Goal: Browse casually

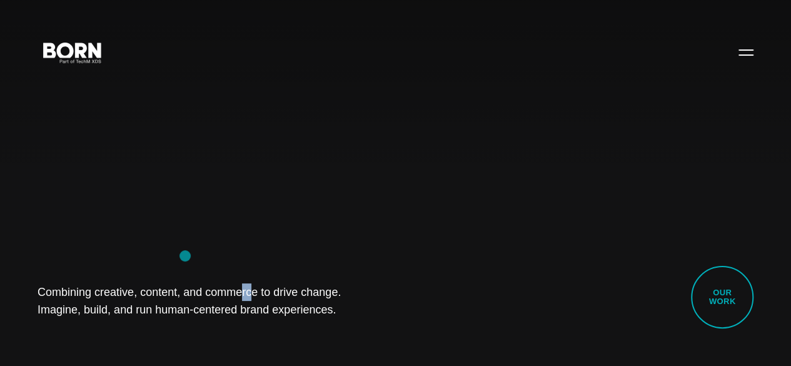
drag, startPoint x: 0, startPoint y: 0, endPoint x: 193, endPoint y: 253, distance: 317.7
click at [193, 253] on div "Combining creative, content, and commerce to drive change. Imagine, build, and …" at bounding box center [395, 183] width 791 height 366
click at [90, 220] on div "Combining creative, content, and commerce to drive change. Imagine, build, and …" at bounding box center [395, 183] width 791 height 366
drag, startPoint x: 43, startPoint y: 281, endPoint x: 289, endPoint y: 334, distance: 252.1
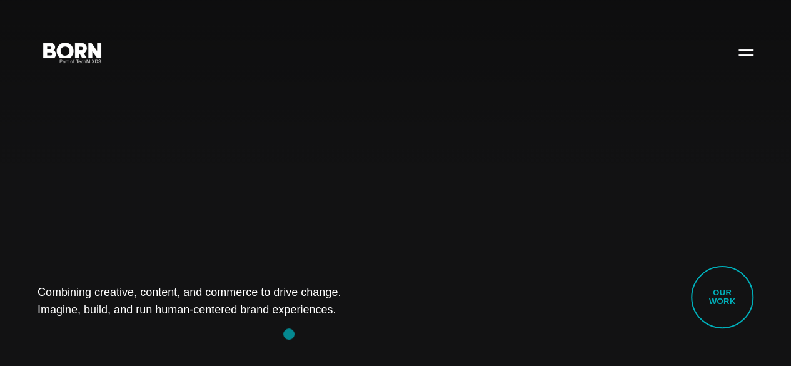
click at [289, 334] on div "Combining creative, content, and commerce to drive change. Imagine, build, and …" at bounding box center [395, 183] width 791 height 366
click at [165, 330] on div "Combining creative, content, and commerce to drive change. Imagine, build, and …" at bounding box center [395, 183] width 791 height 366
drag, startPoint x: 41, startPoint y: 282, endPoint x: 248, endPoint y: 320, distance: 210.4
click at [286, 305] on div "Combining creative, content, and commerce to drive change. Imagine, build, and …" at bounding box center [395, 183] width 791 height 366
click at [159, 332] on div "Combining creative, content, and commerce to drive change. Imagine, build, and …" at bounding box center [395, 183] width 791 height 366
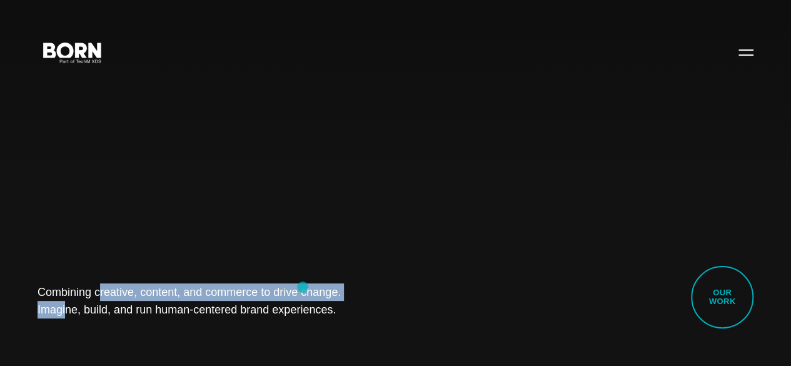
drag, startPoint x: 38, startPoint y: 271, endPoint x: 308, endPoint y: 288, distance: 271.3
click at [308, 288] on div "Combining creative, content, and commerce to drive change. Imagine, build, and …" at bounding box center [395, 183] width 791 height 366
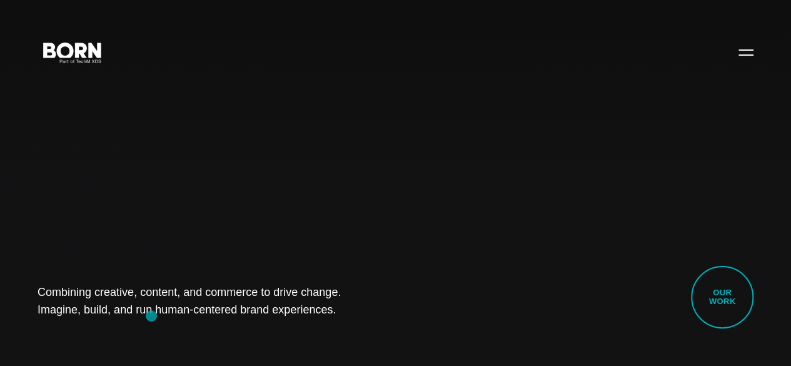
click at [151, 316] on div "Combining creative, content, and commerce to drive change. Imagine, build, and …" at bounding box center [395, 183] width 791 height 366
drag, startPoint x: 44, startPoint y: 280, endPoint x: 314, endPoint y: 307, distance: 271.5
click at [314, 307] on div "Combining creative, content, and commerce to drive change. Imagine, build, and …" at bounding box center [395, 183] width 791 height 366
click at [169, 315] on div "Combining creative, content, and commerce to drive change. Imagine, build, and …" at bounding box center [395, 183] width 791 height 366
drag, startPoint x: 34, startPoint y: 278, endPoint x: 392, endPoint y: 306, distance: 359.5
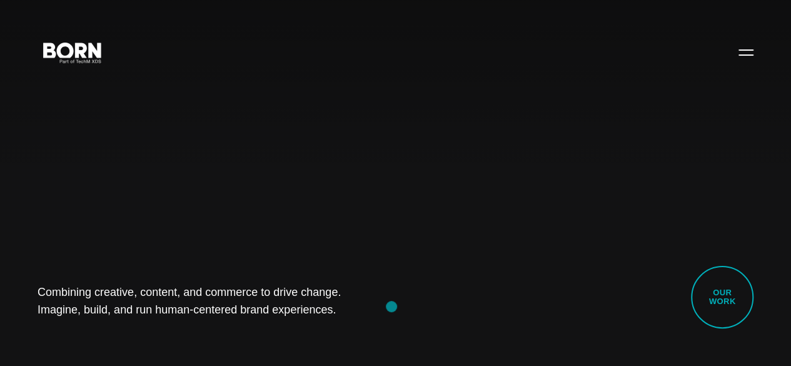
click at [392, 306] on div "Combining creative, content, and commerce to drive change. Imagine, build, and …" at bounding box center [395, 183] width 791 height 366
click at [139, 327] on div "Combining creative, content, and commerce to drive change. Imagine, build, and …" at bounding box center [395, 183] width 791 height 366
drag, startPoint x: 30, startPoint y: 286, endPoint x: 331, endPoint y: 308, distance: 302.3
click at [331, 308] on div "Combining creative, content, and commerce to drive change. Imagine, build, and …" at bounding box center [395, 183] width 791 height 366
click at [136, 326] on div "Combining creative, content, and commerce to drive change. Imagine, build, and …" at bounding box center [395, 183] width 791 height 366
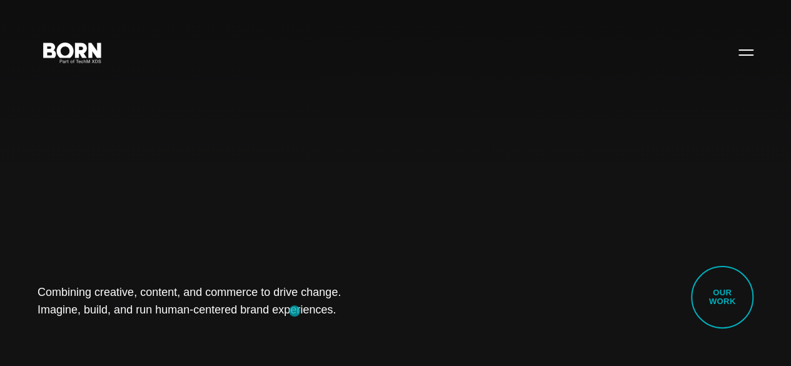
drag, startPoint x: 38, startPoint y: 291, endPoint x: 295, endPoint y: 311, distance: 257.8
click at [295, 311] on div "Combining creative, content, and commerce to drive change. Imagine, build, and …" at bounding box center [395, 183] width 791 height 366
click at [124, 332] on div "Combining creative, content, and commerce to drive change. Imagine, build, and …" at bounding box center [395, 183] width 791 height 366
drag, startPoint x: 38, startPoint y: 279, endPoint x: 358, endPoint y: 295, distance: 320.6
click at [358, 295] on div "Combining creative, content, and commerce to drive change. Imagine, build, and …" at bounding box center [395, 183] width 791 height 366
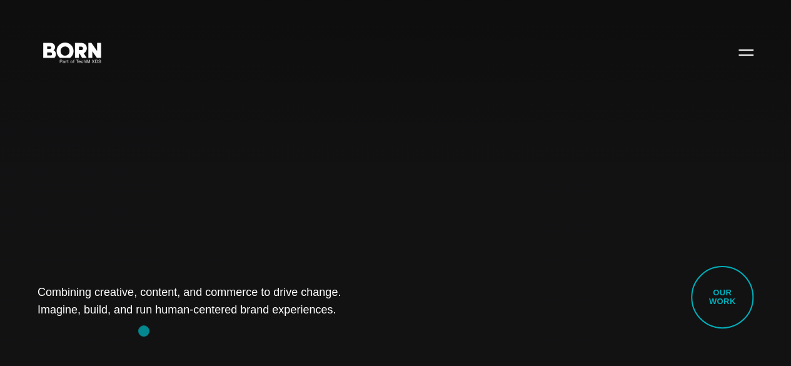
click at [144, 328] on div "Combining creative, content, and commerce to drive change. Imagine, build, and …" at bounding box center [395, 183] width 791 height 366
drag, startPoint x: 0, startPoint y: 268, endPoint x: 373, endPoint y: 308, distance: 375.0
click at [373, 308] on div "Combining creative, content, and commerce to drive change. Imagine, build, and …" at bounding box center [395, 183] width 791 height 366
click at [141, 313] on div "Combining creative, content, and commerce to drive change. Imagine, build, and …" at bounding box center [395, 183] width 791 height 366
